Goal: Transaction & Acquisition: Purchase product/service

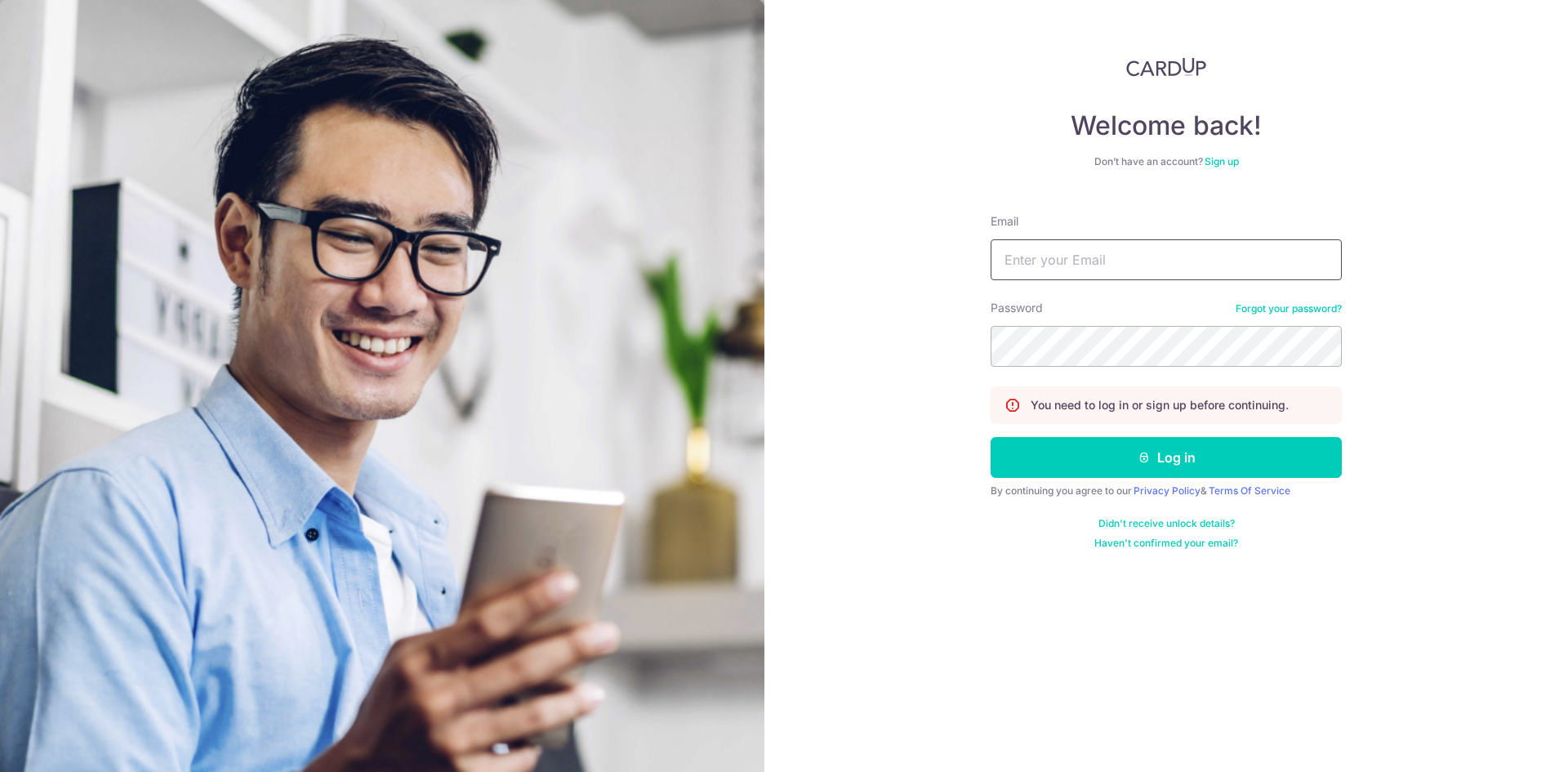
click at [1053, 256] on input "Email" at bounding box center [1167, 260] width 351 height 41
type input "paultlj@gmail.com"
click at [991, 437] on button "Log in" at bounding box center [1167, 457] width 351 height 41
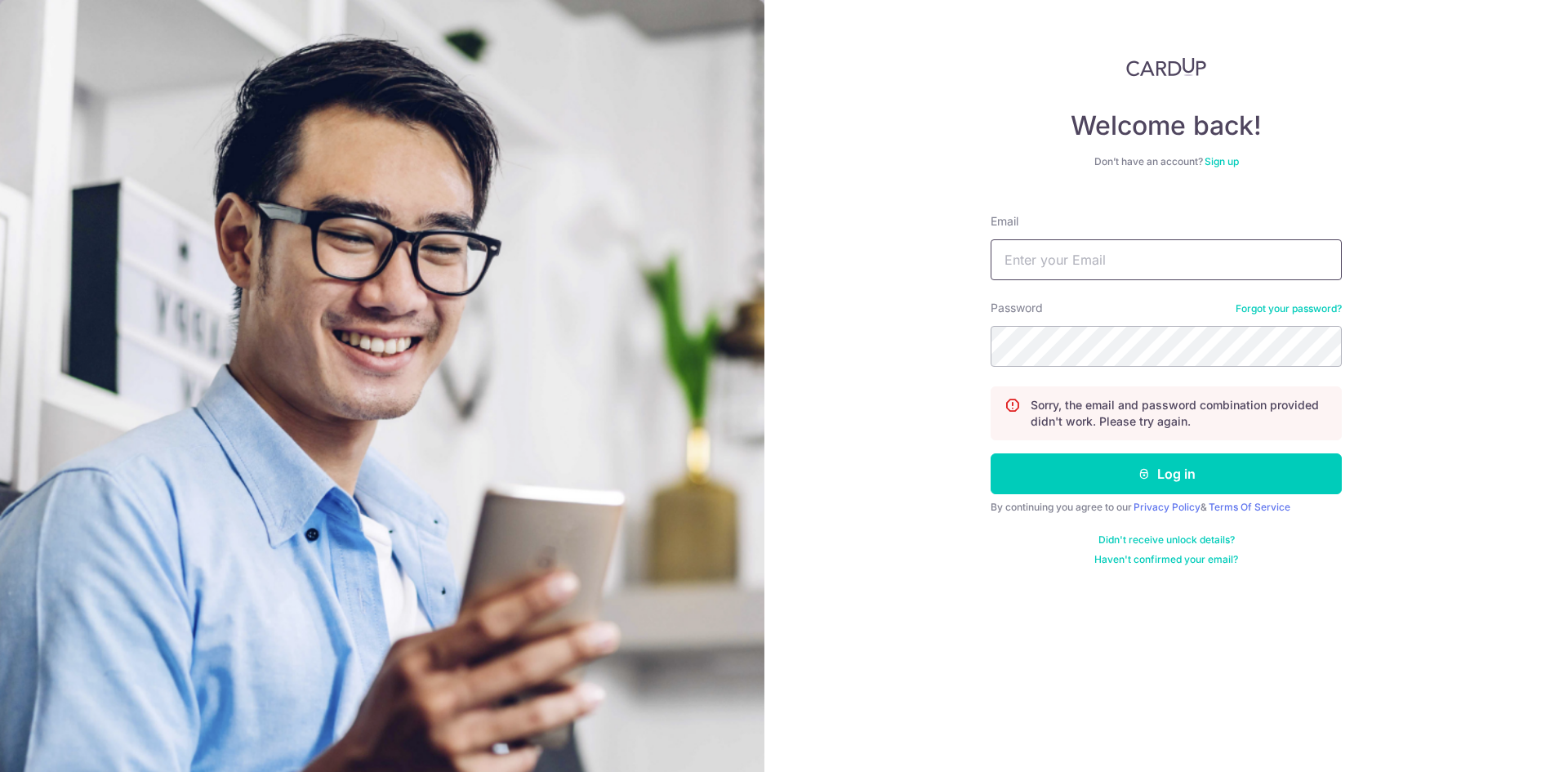
click at [1079, 264] on input "Email" at bounding box center [1167, 260] width 351 height 41
type input "paultlj@gmail.com"
click at [991, 453] on button "Log in" at bounding box center [1167, 474] width 351 height 41
click at [1156, 481] on button "Log in" at bounding box center [1167, 474] width 351 height 41
click at [782, 412] on div "Welcome back! Don’t have an account? Sign up Email Password Forgot your passwor…" at bounding box center [1166, 386] width 804 height 772
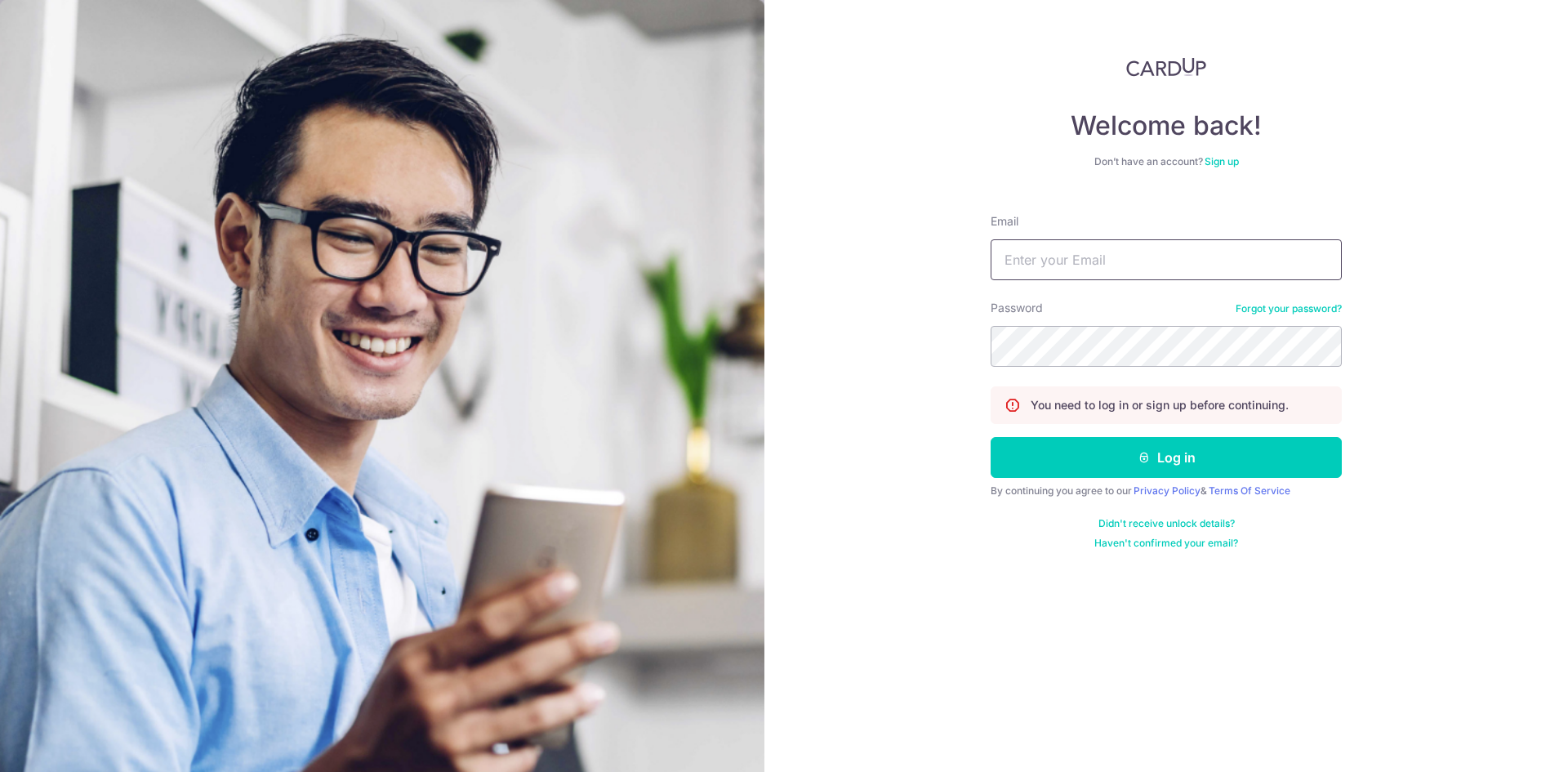
click at [1139, 262] on input "Email" at bounding box center [1167, 260] width 351 height 41
type input "[EMAIL_ADDRESS][DOMAIN_NAME]"
click at [1149, 460] on icon "submit" at bounding box center [1144, 457] width 13 height 13
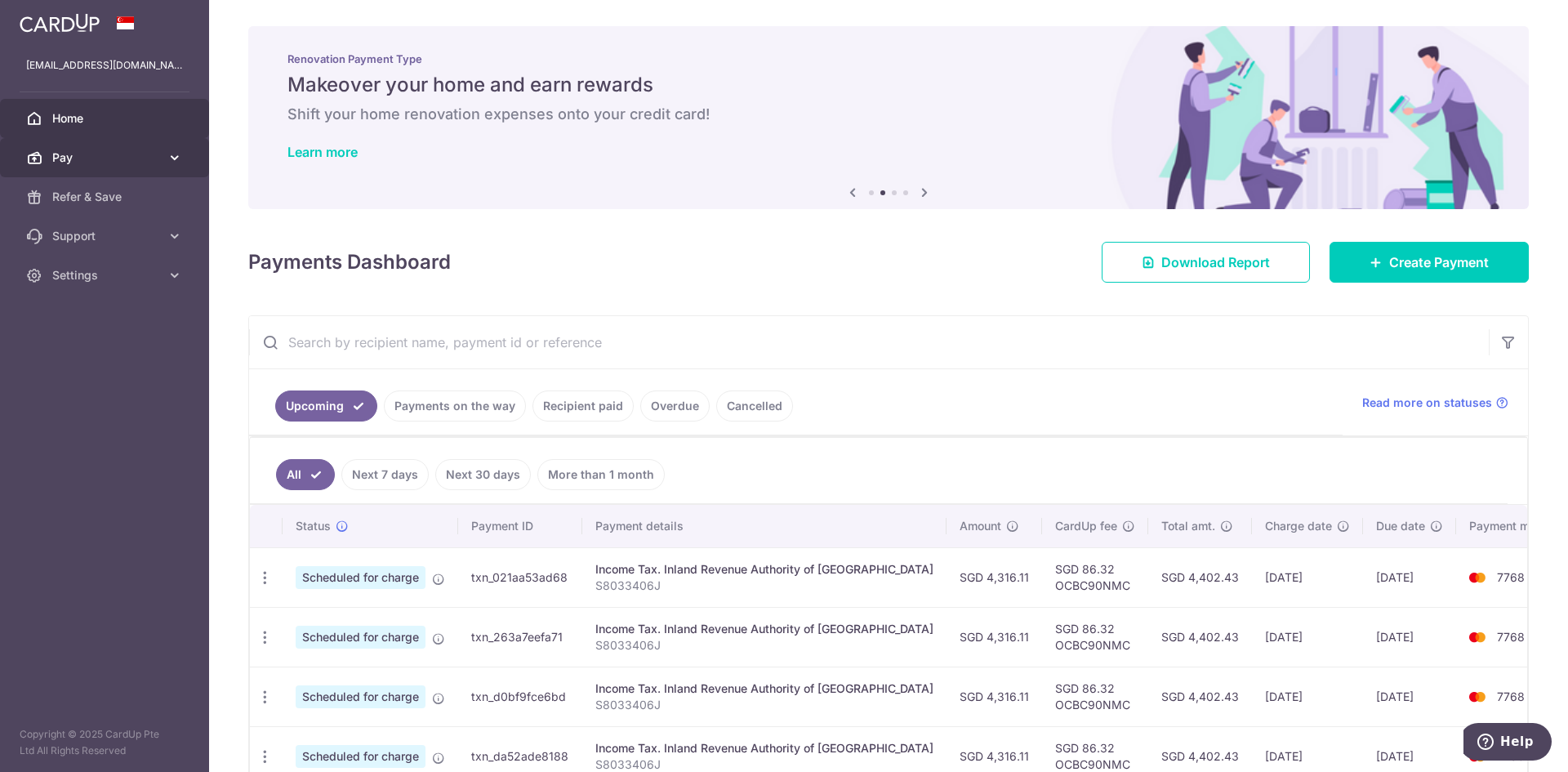
click at [72, 158] on span "Pay" at bounding box center [106, 158] width 108 height 17
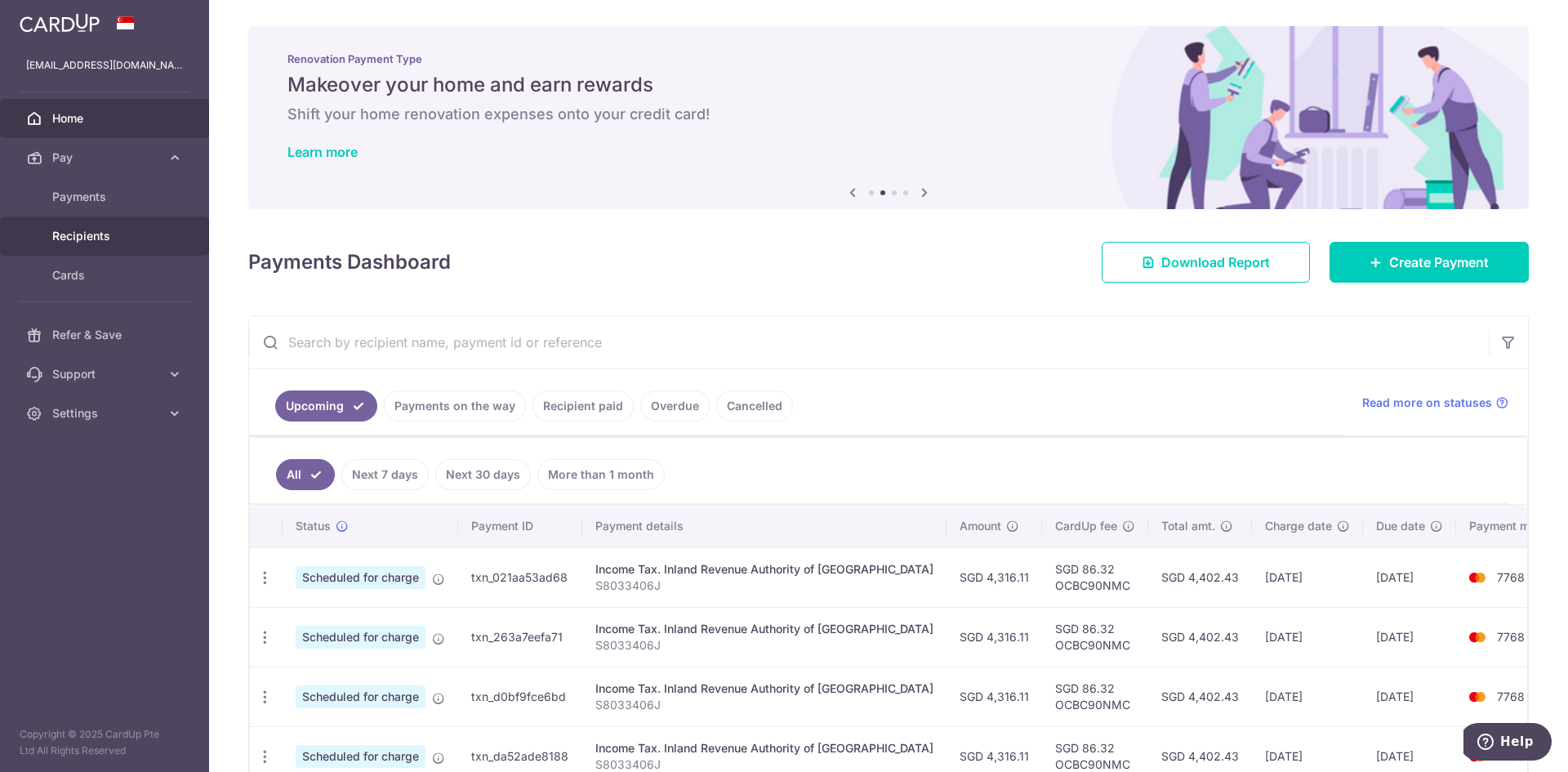
click at [79, 239] on span "Recipients" at bounding box center [106, 236] width 108 height 17
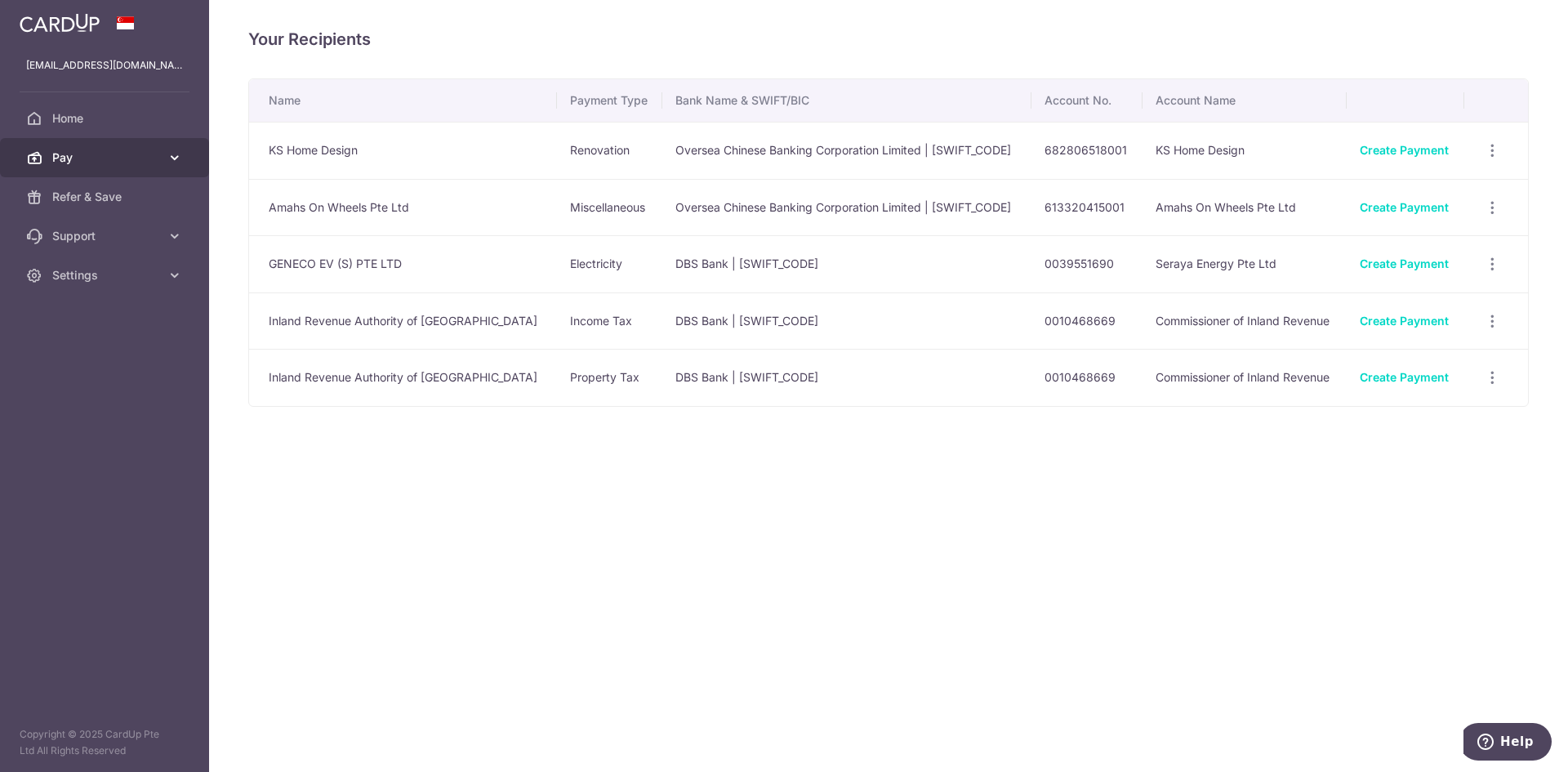
click at [168, 160] on icon at bounding box center [175, 158] width 17 height 17
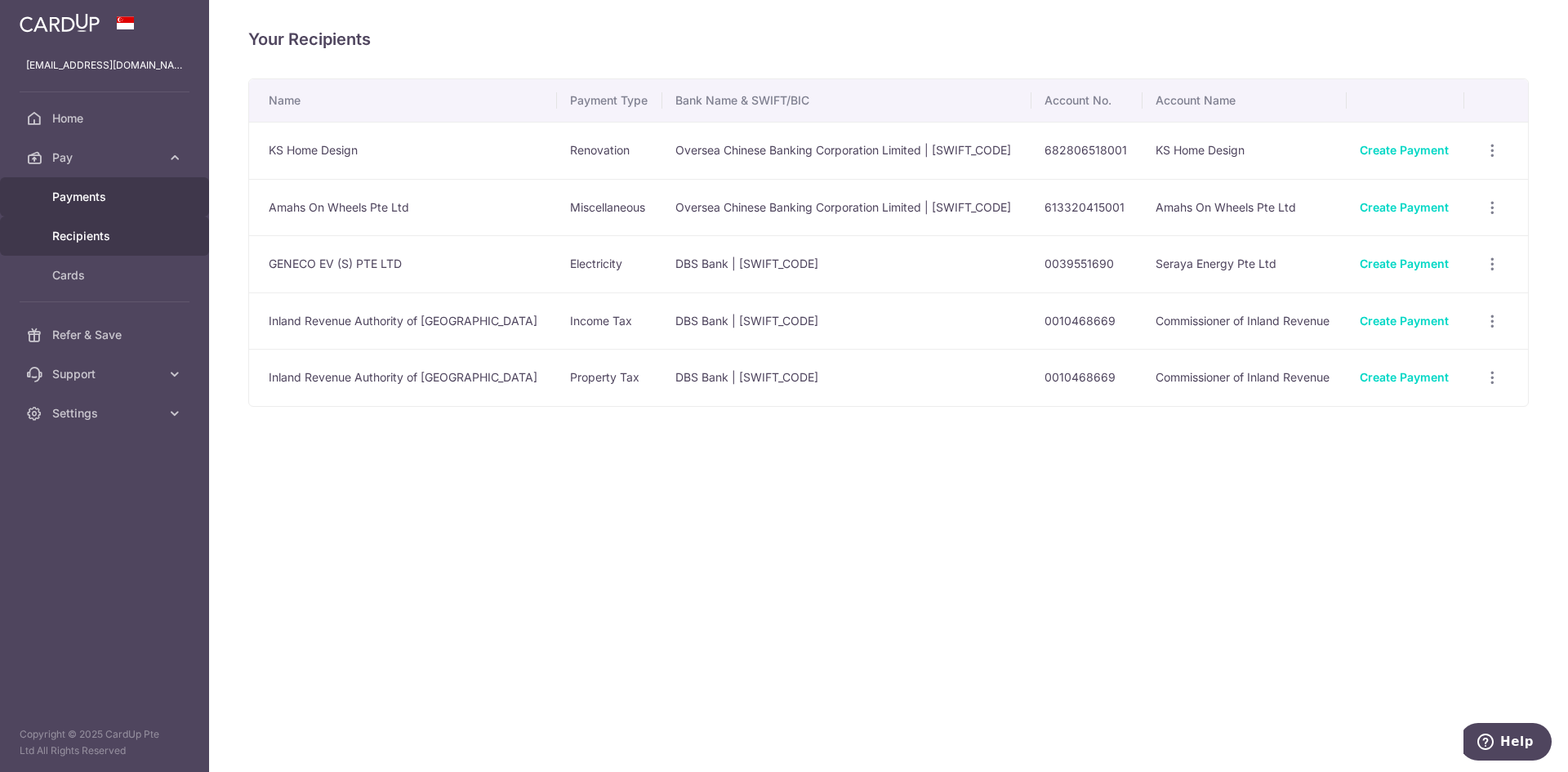
click at [78, 200] on span "Payments" at bounding box center [106, 197] width 108 height 17
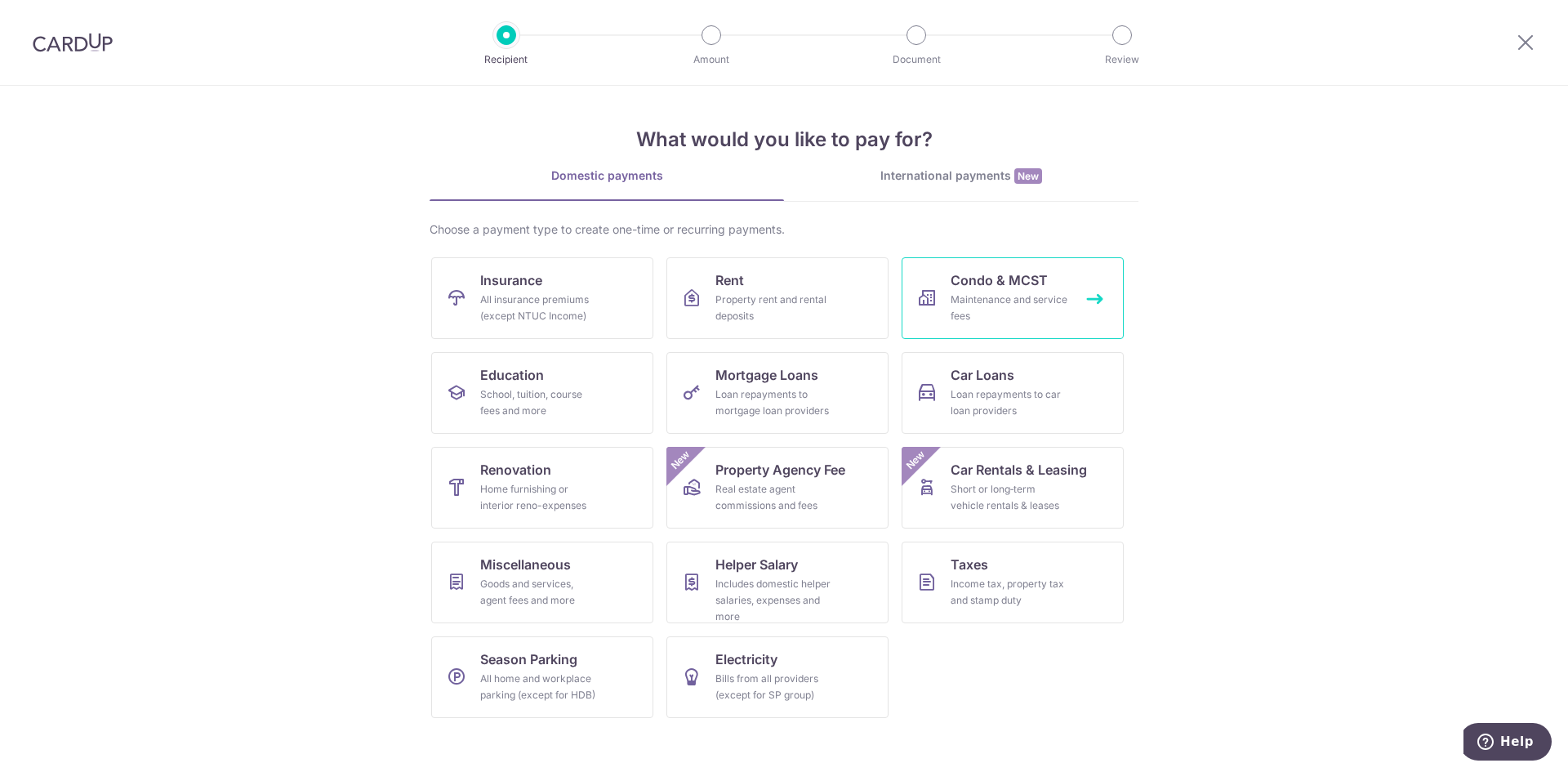
click at [959, 316] on div "Maintenance and service fees" at bounding box center [1010, 307] width 118 height 33
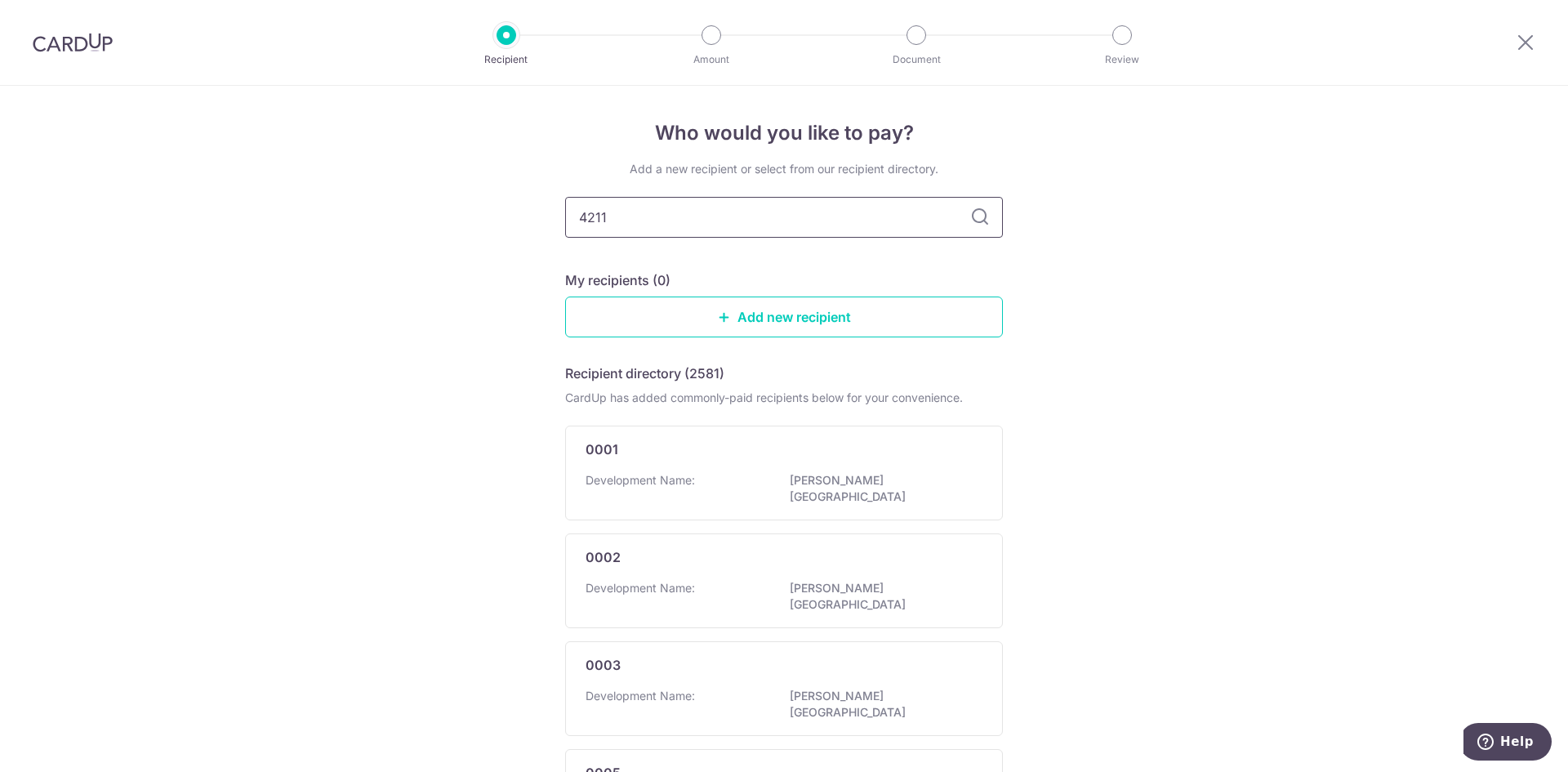
type input "4211"
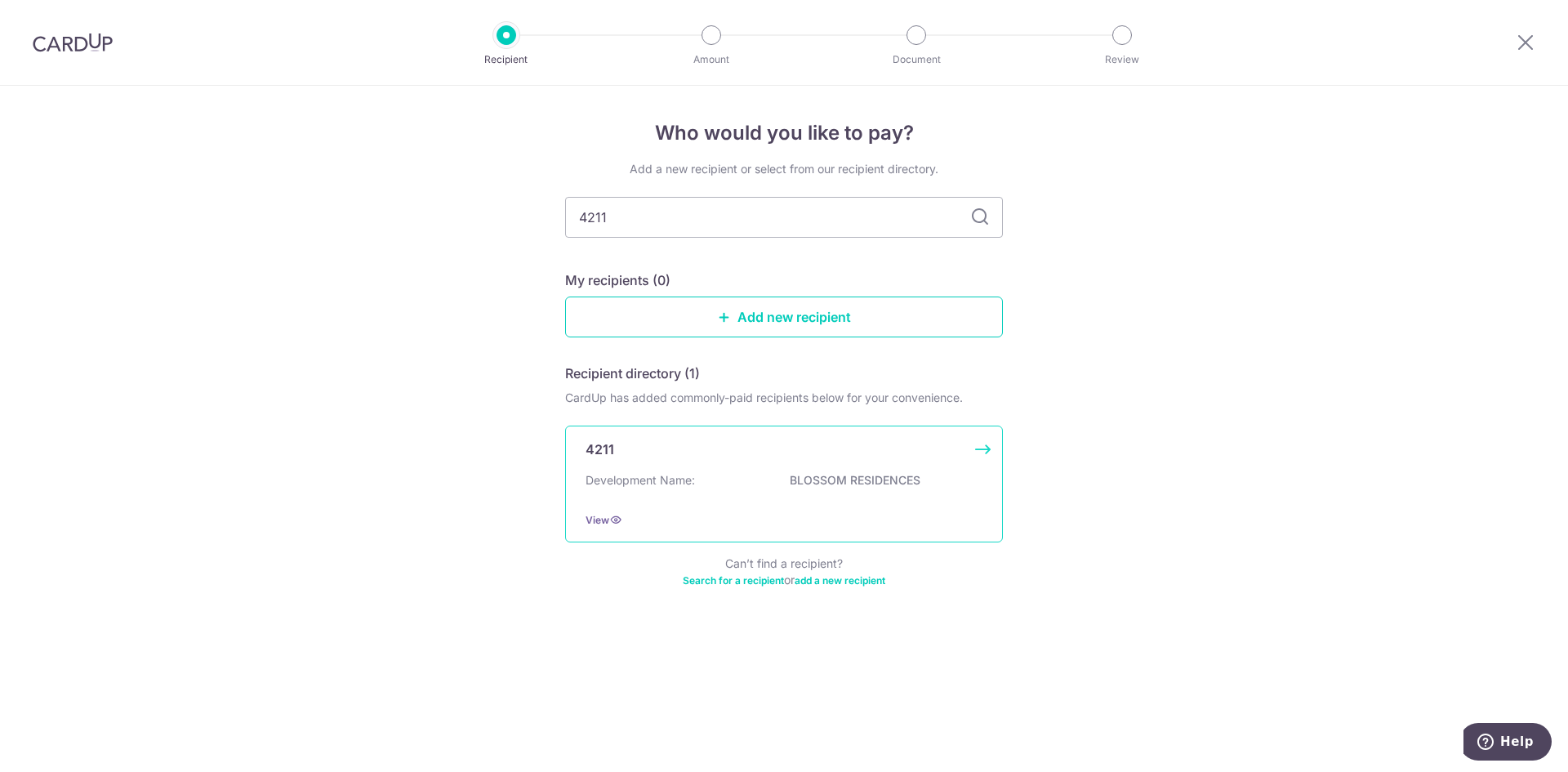
click at [712, 492] on div "Development Name: BLOSSOM RESIDENCES" at bounding box center [784, 485] width 397 height 26
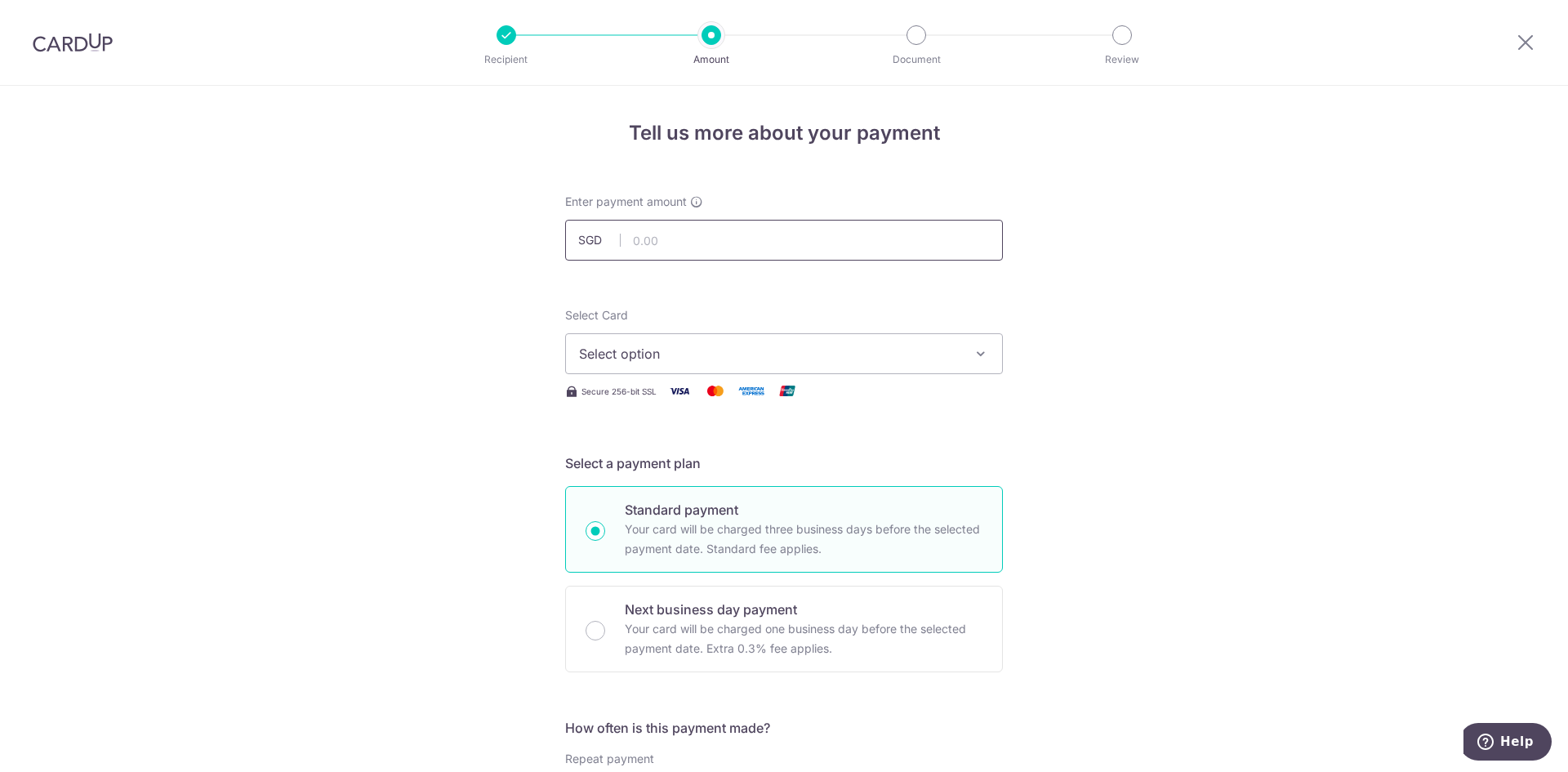
click at [693, 245] on input "text" at bounding box center [784, 241] width 438 height 41
type input "961.38"
click at [801, 360] on span "Select option" at bounding box center [769, 353] width 381 height 20
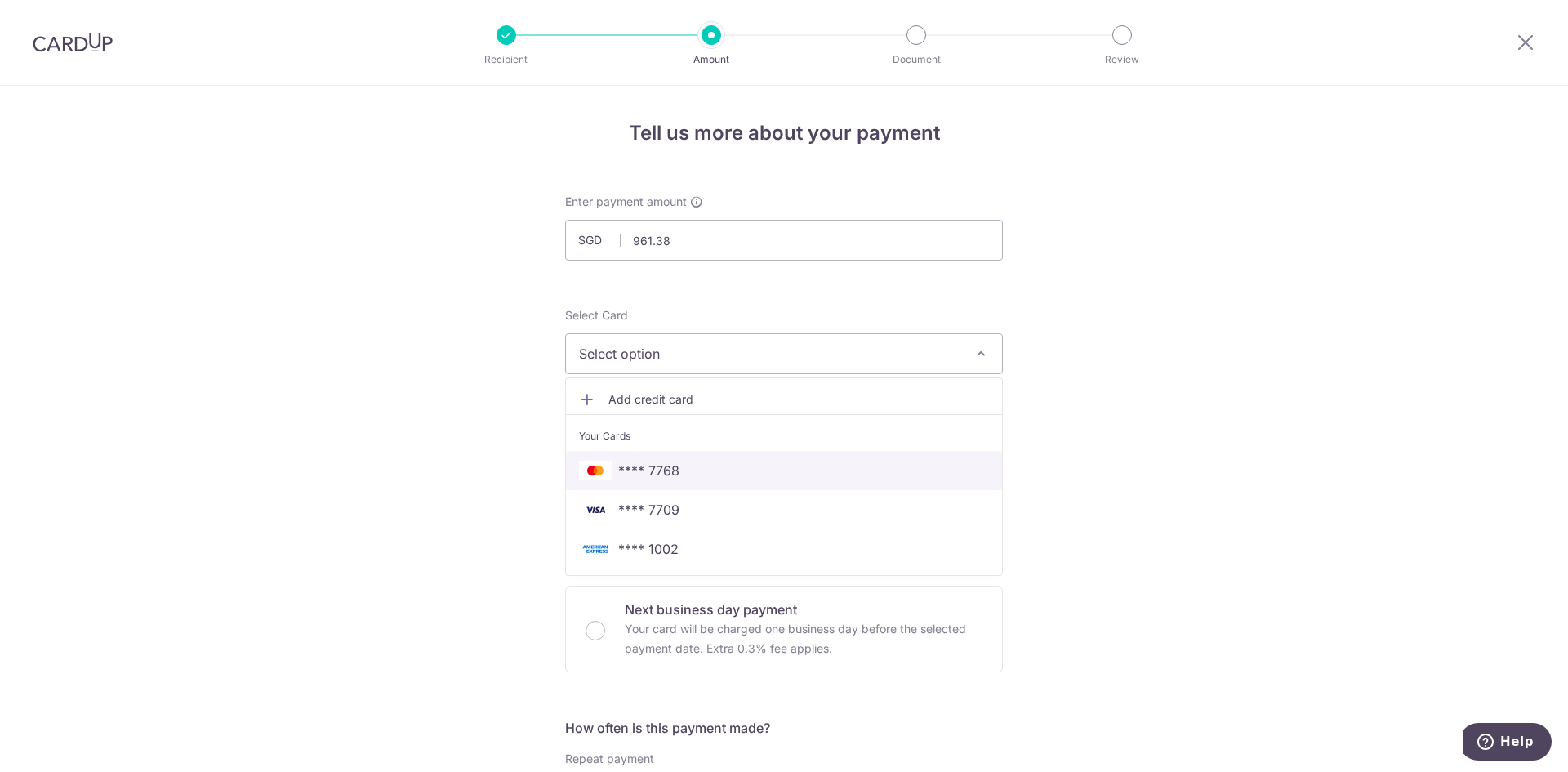
click at [668, 464] on span "**** 7768" at bounding box center [649, 470] width 61 height 20
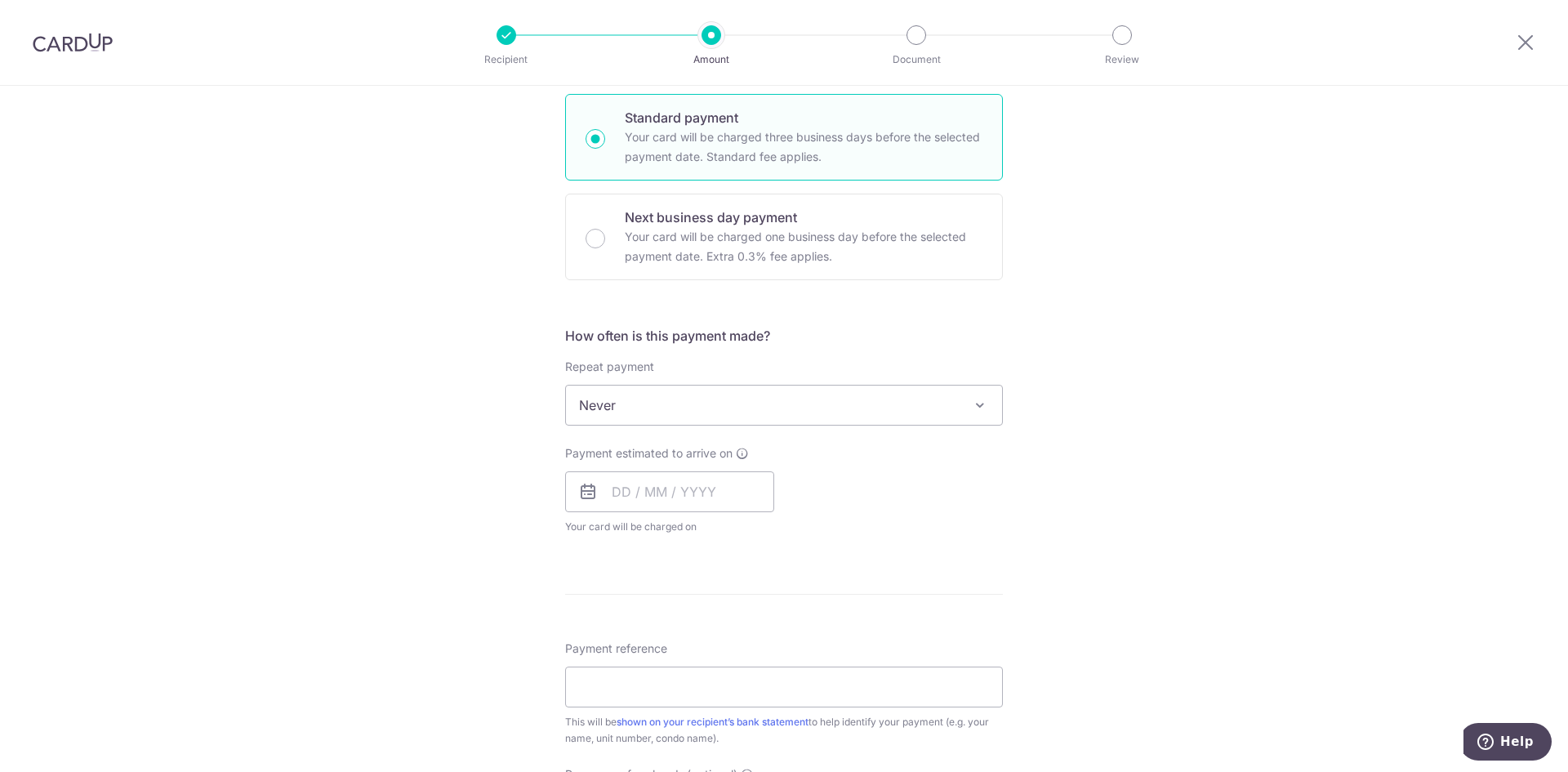
scroll to position [409, 0]
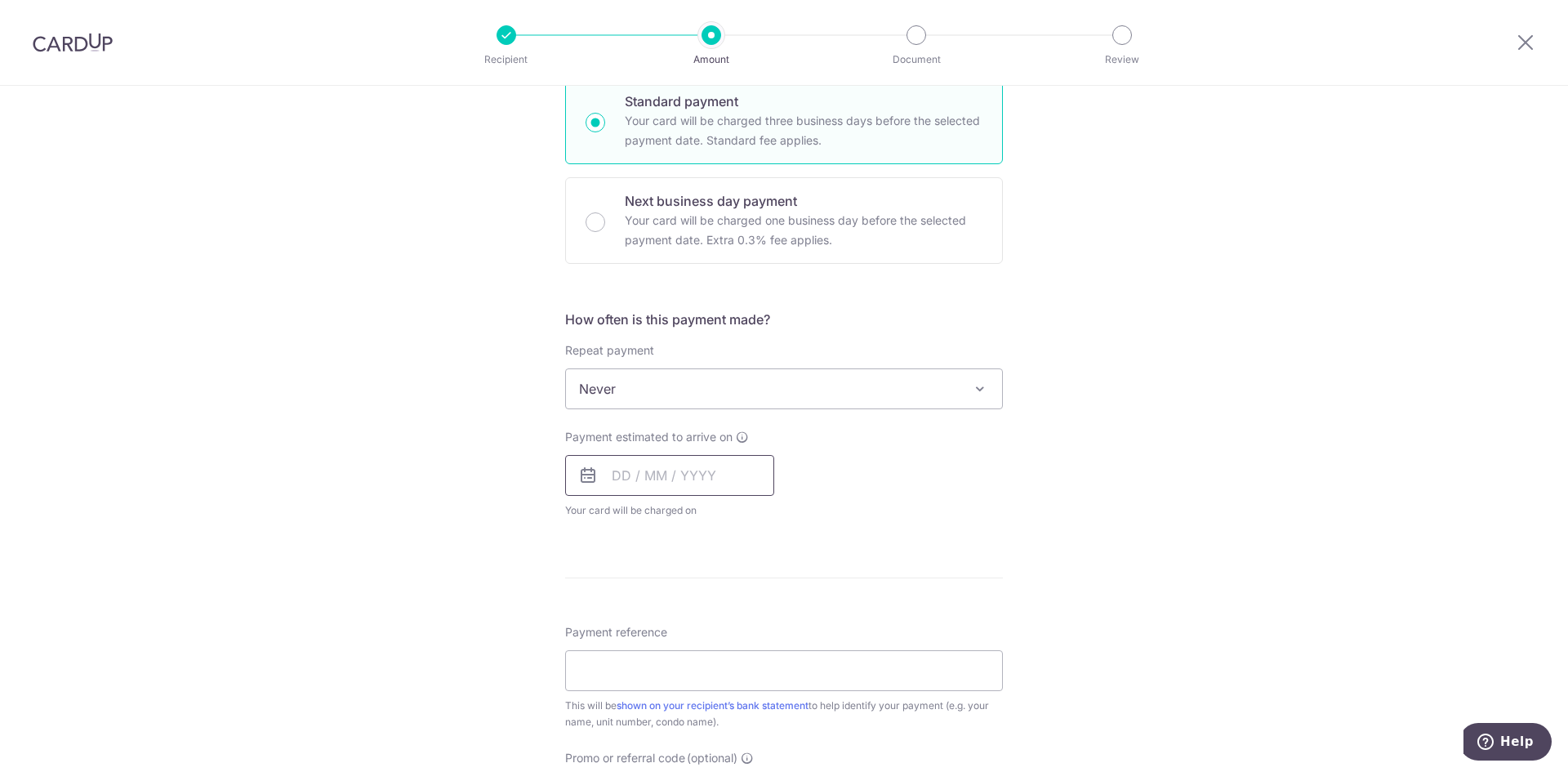
click at [679, 478] on input "text" at bounding box center [670, 476] width 209 height 41
drag, startPoint x: 621, startPoint y: 658, endPoint x: 474, endPoint y: 564, distance: 174.5
click at [621, 658] on link "13" at bounding box center [632, 657] width 26 height 26
type input "13/10/2025"
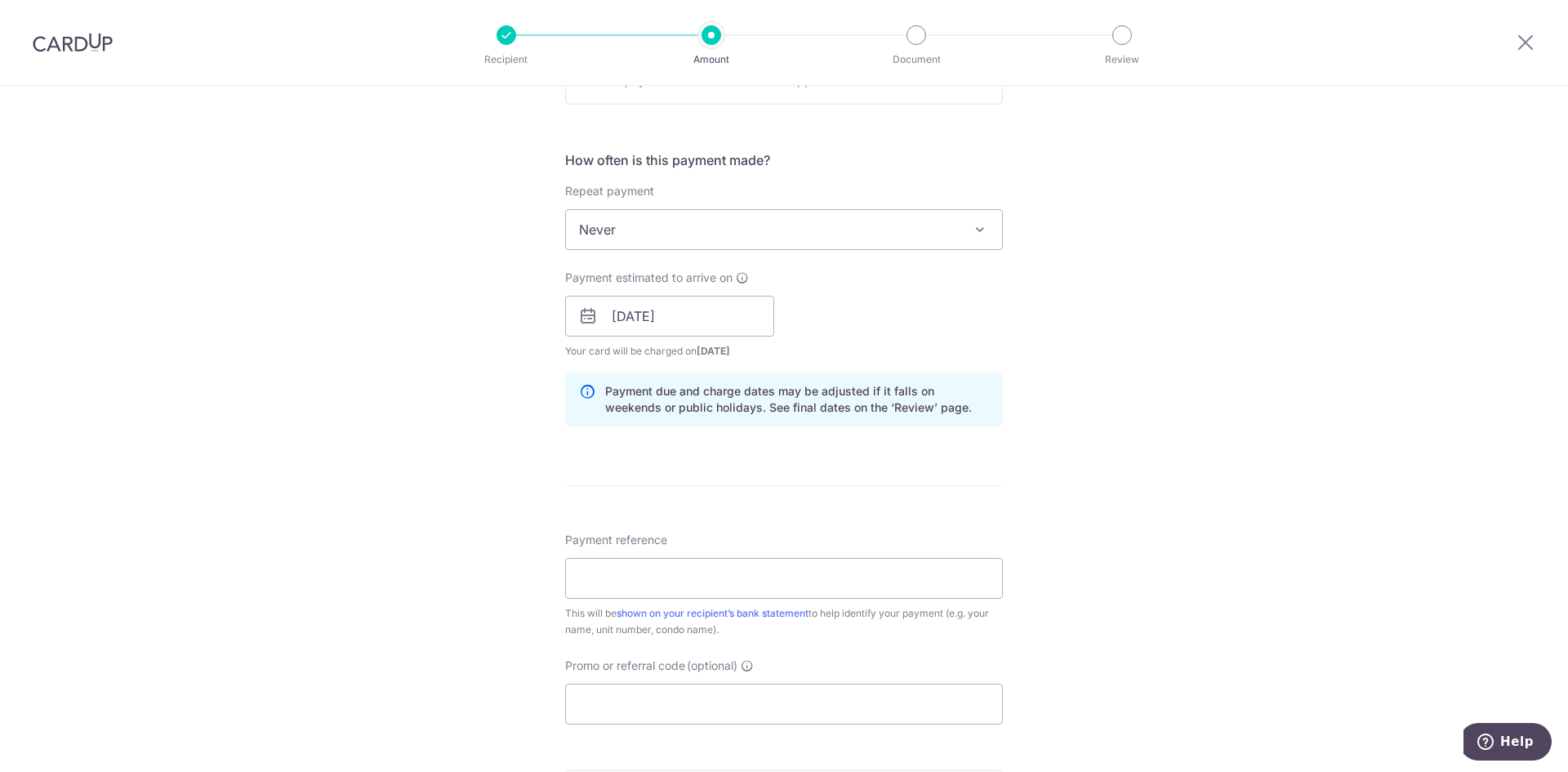
scroll to position [572, 0]
click at [723, 314] on input "13/10/2025" at bounding box center [670, 312] width 209 height 41
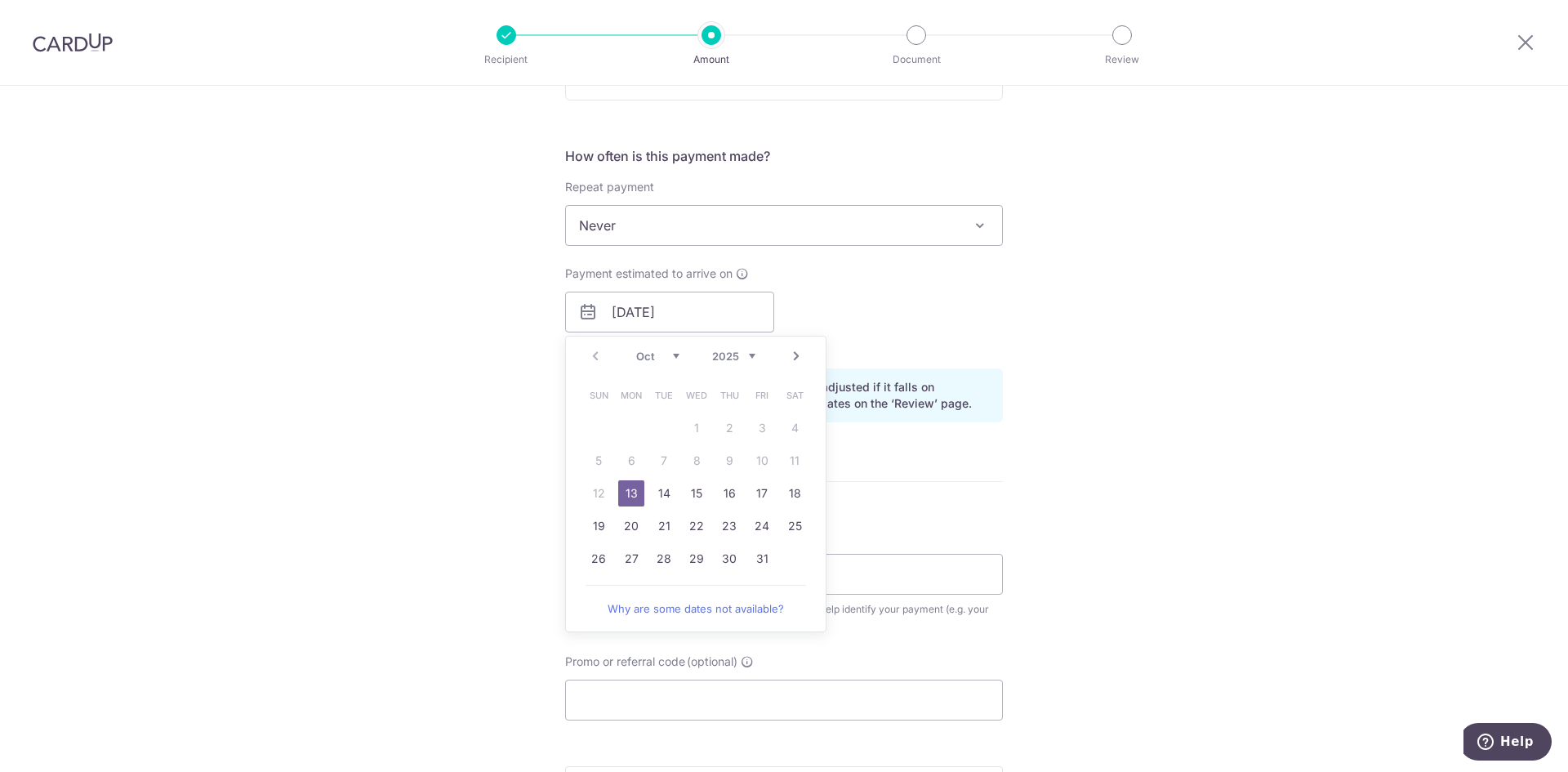
click at [324, 499] on div "Tell us more about your payment Enter payment amount SGD 961.38 961.38 Select C…" at bounding box center [784, 286] width 1568 height 1545
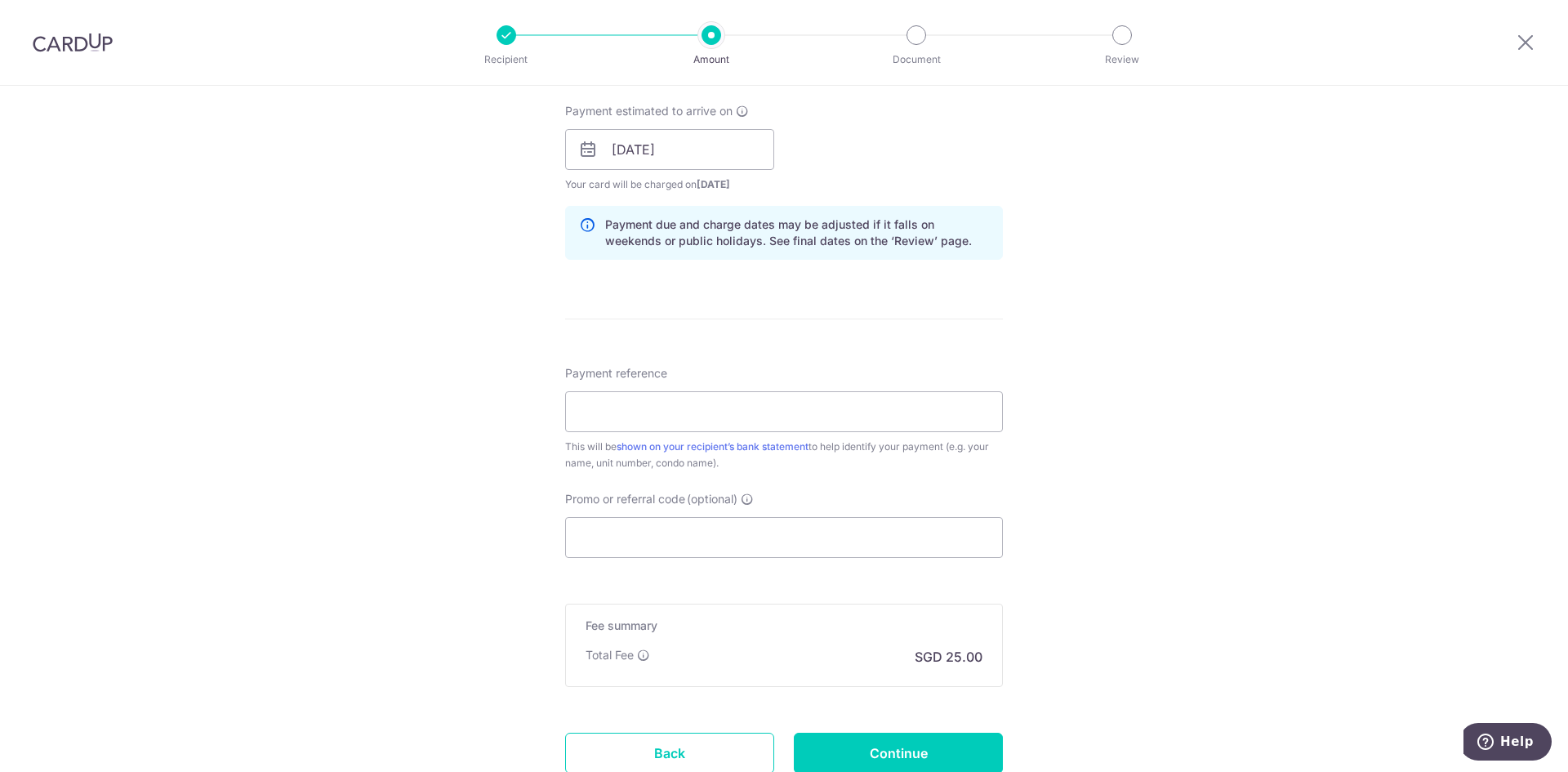
scroll to position [735, 0]
click at [679, 413] on input "Payment reference" at bounding box center [784, 411] width 438 height 41
type input "030-07-09"
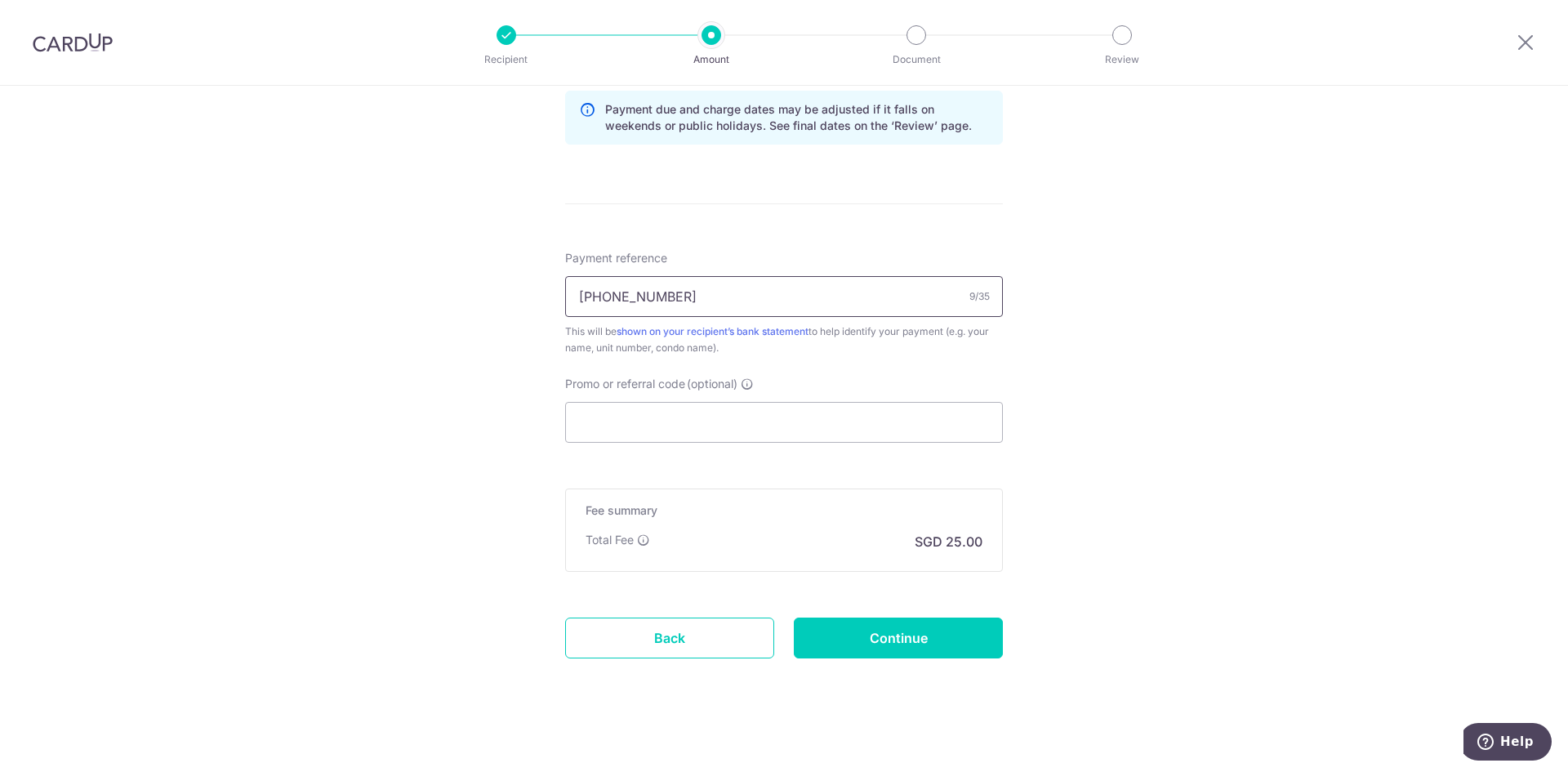
scroll to position [858, 0]
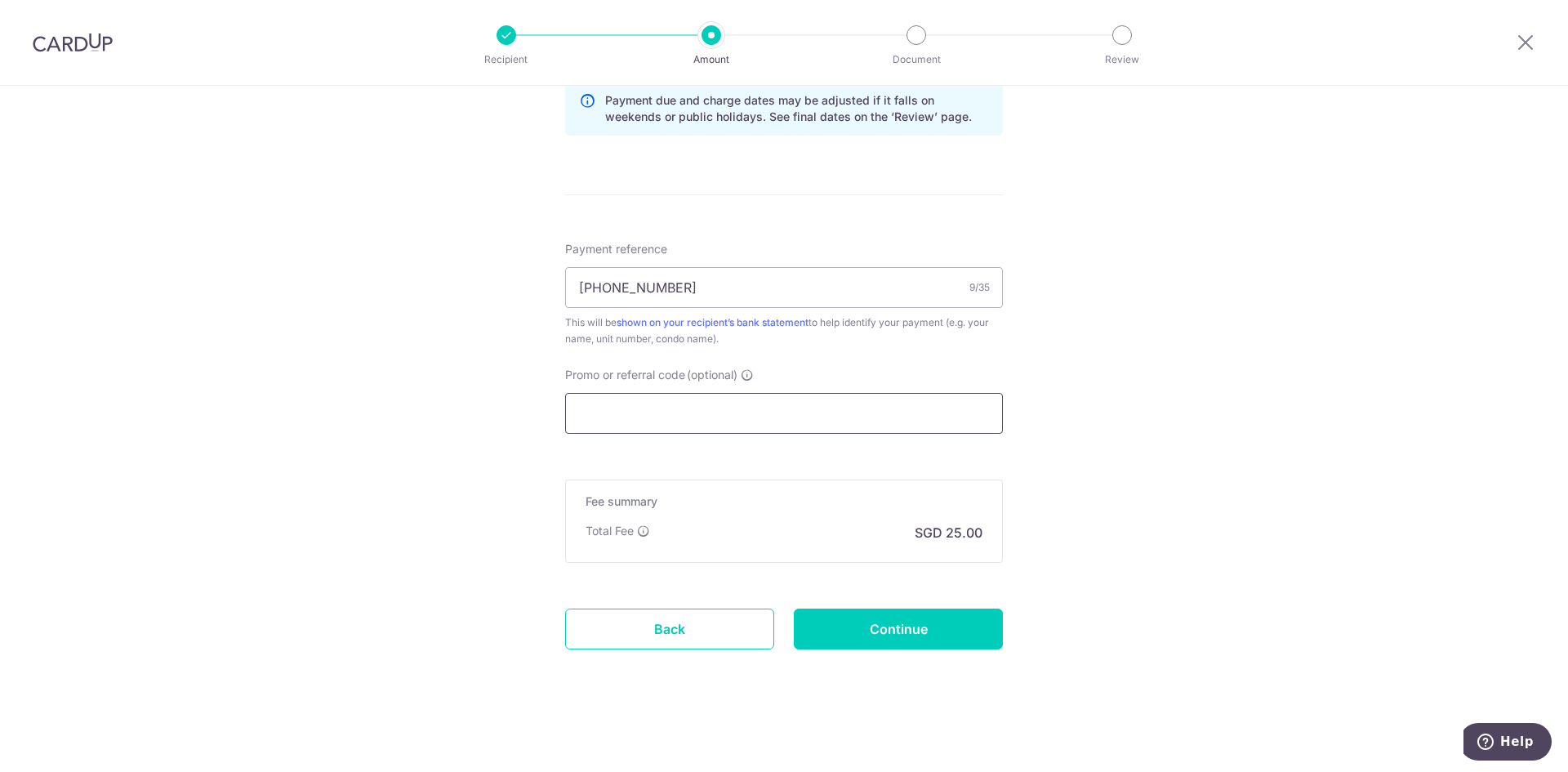
click at [678, 422] on input "Promo or referral code (optional)" at bounding box center [784, 413] width 438 height 41
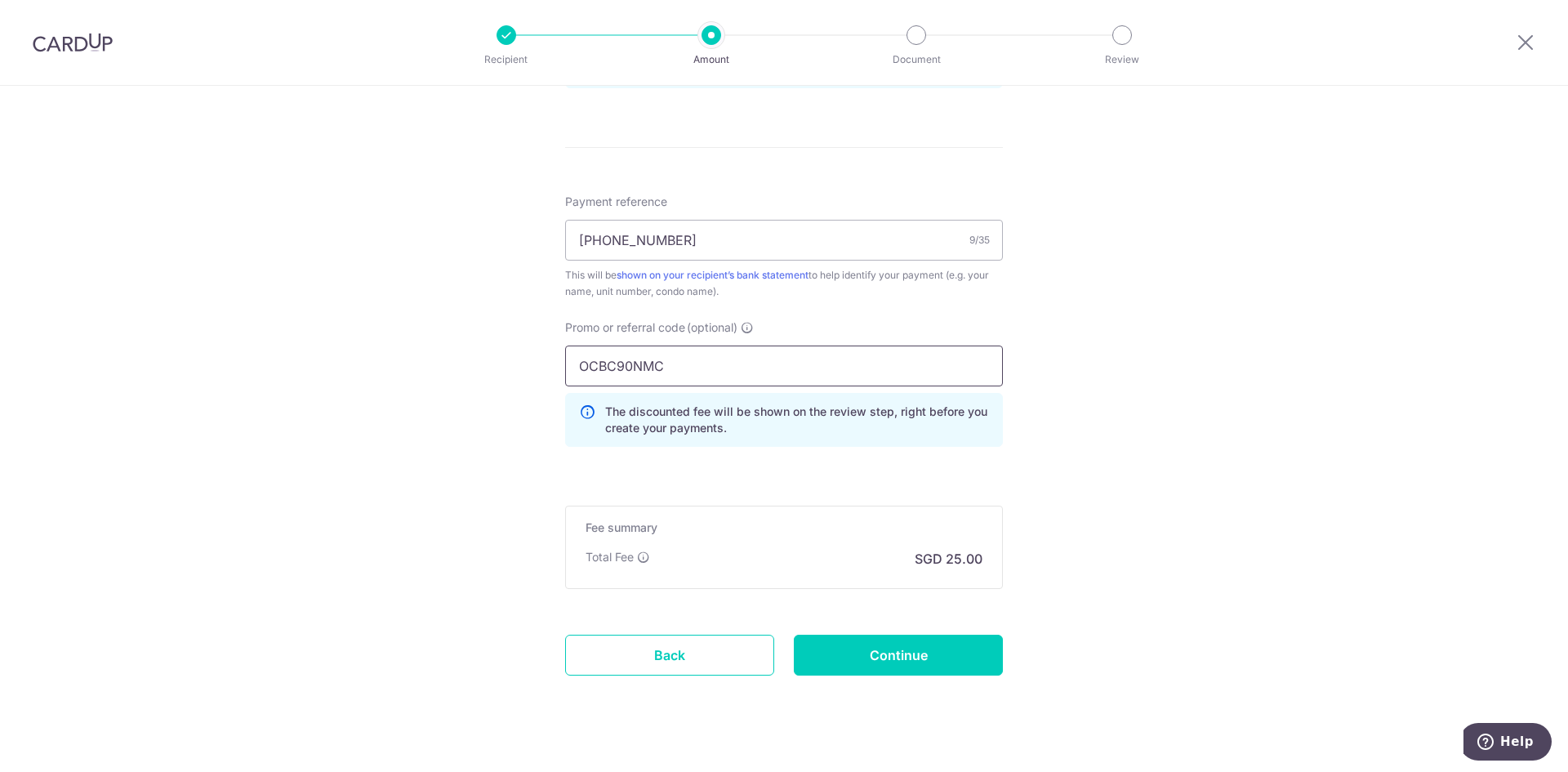
scroll to position [932, 0]
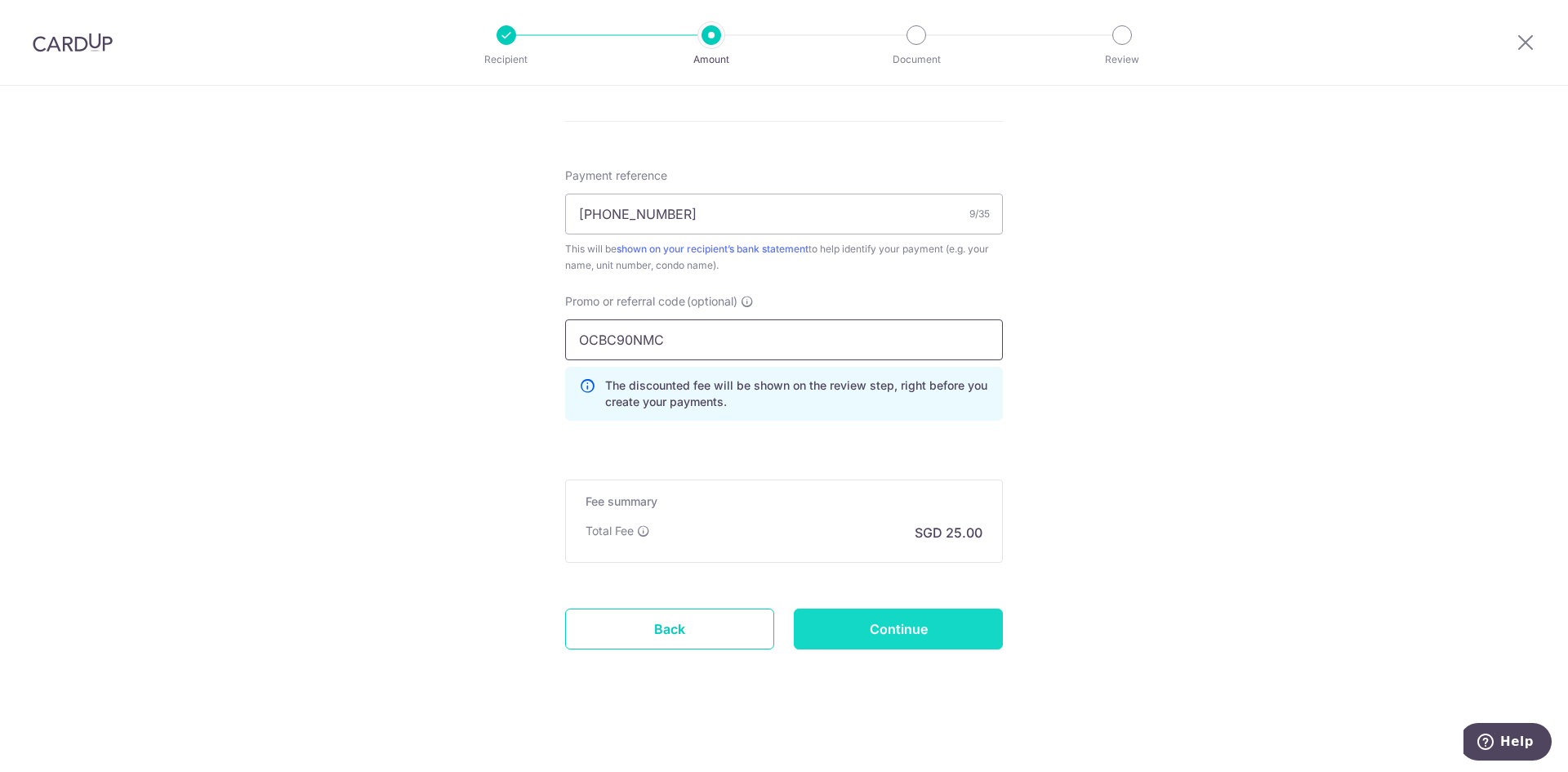
type input "OCBC90NMC"
click at [938, 635] on input "Continue" at bounding box center [898, 629] width 209 height 41
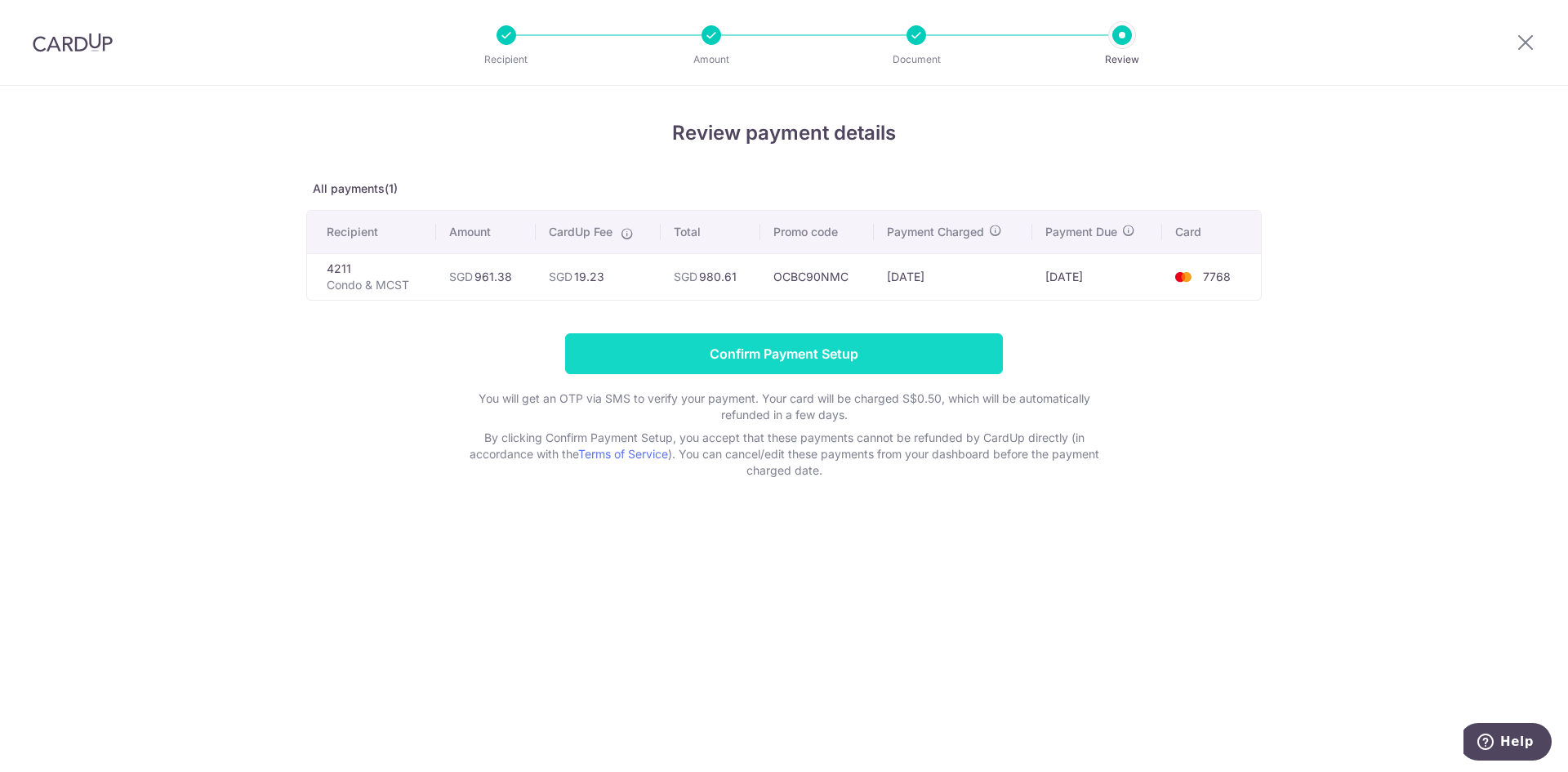
click at [841, 356] on input "Confirm Payment Setup" at bounding box center [784, 354] width 438 height 41
